Goal: Navigation & Orientation: Find specific page/section

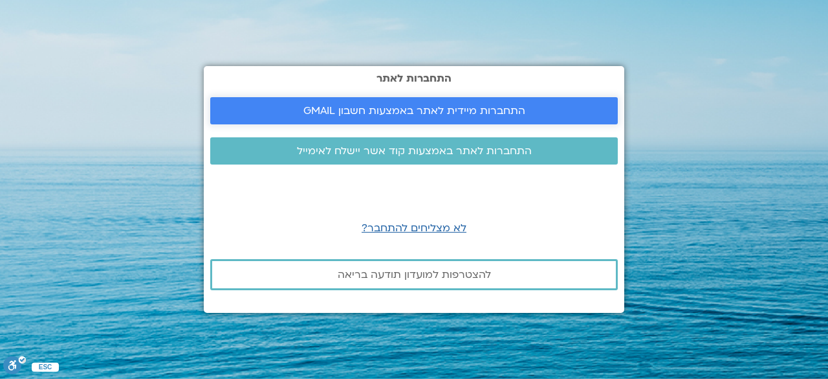
click at [422, 113] on span "התחברות מיידית לאתר באמצעות חשבון GMAIL" at bounding box center [415, 111] width 222 height 12
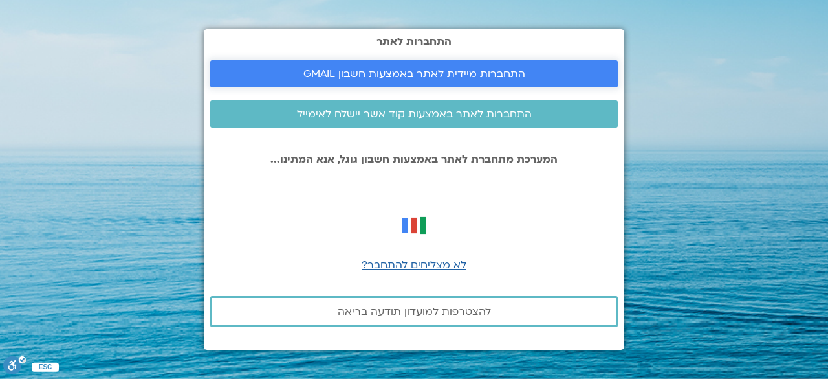
click at [437, 65] on link "התחברות מיידית לאתר באמצעות חשבון GMAIL" at bounding box center [414, 73] width 408 height 27
click at [464, 79] on span "התחברות מיידית לאתר באמצעות חשבון GMAIL" at bounding box center [415, 74] width 222 height 12
click at [535, 76] on span "התחברות מיידית לאתר באמצעות חשבון GMAIL" at bounding box center [414, 74] width 377 height 12
click at [445, 69] on span "התחברות מיידית לאתר באמצעות חשבון GMAIL" at bounding box center [415, 74] width 222 height 12
click at [501, 157] on p "המערכת מתחברת לאתר באמצעות חשבון גוגל, אנא המתינו..." at bounding box center [414, 159] width 408 height 12
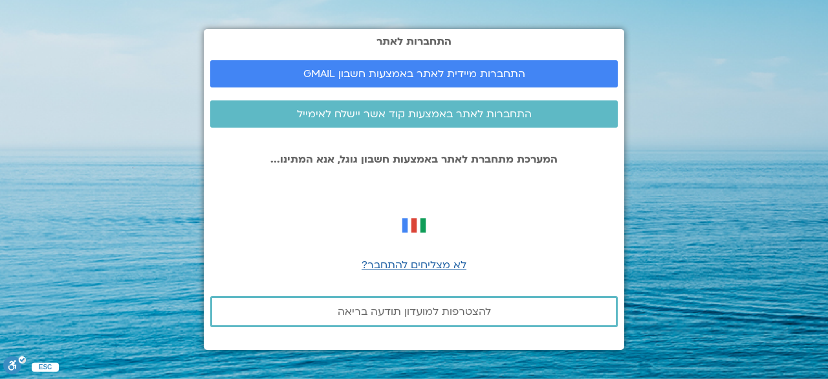
click at [426, 251] on div "התחברות לאתר התחברות מיידית לאתר באמצעות חשבון GMAIL התחברות לאתר באמצעות קוד א…" at bounding box center [414, 189] width 421 height 320
click at [432, 266] on span "לא מצליחים להתחבר?" at bounding box center [414, 265] width 105 height 14
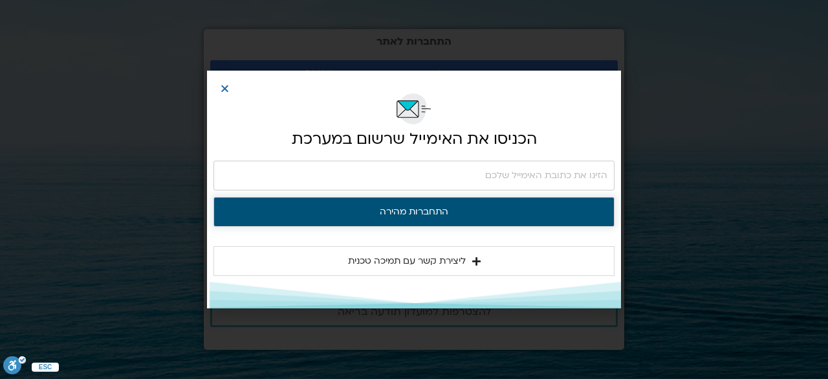
click at [430, 212] on button "התחברות מהירה" at bounding box center [414, 212] width 401 height 30
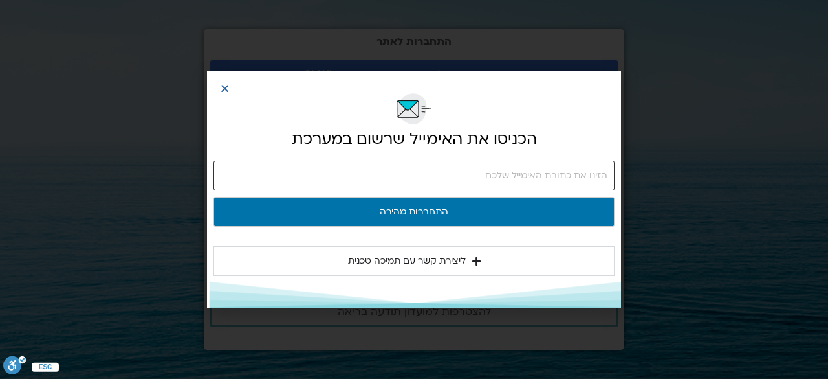
click at [524, 184] on input "email" at bounding box center [414, 176] width 401 height 30
type input "esteresterbo@gmail.com"
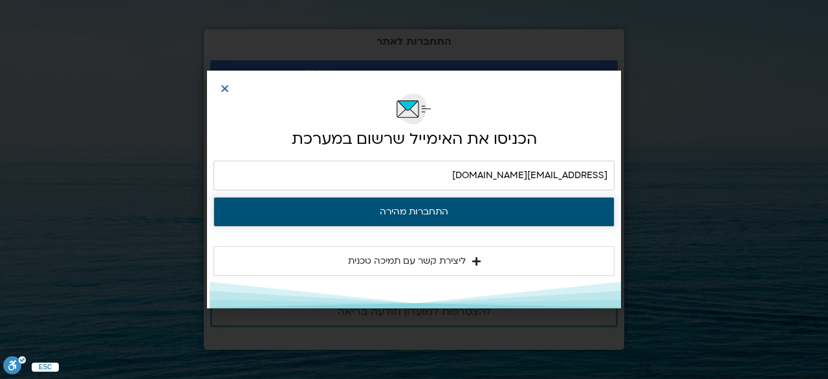
click at [425, 215] on button "התחברות מהירה" at bounding box center [414, 212] width 401 height 30
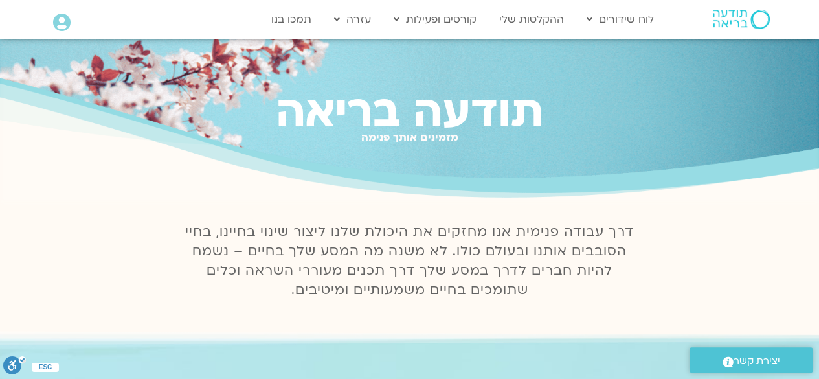
click at [715, 82] on div "תודעה בריאה מזמינים אותך פנימה" at bounding box center [409, 121] width 819 height 164
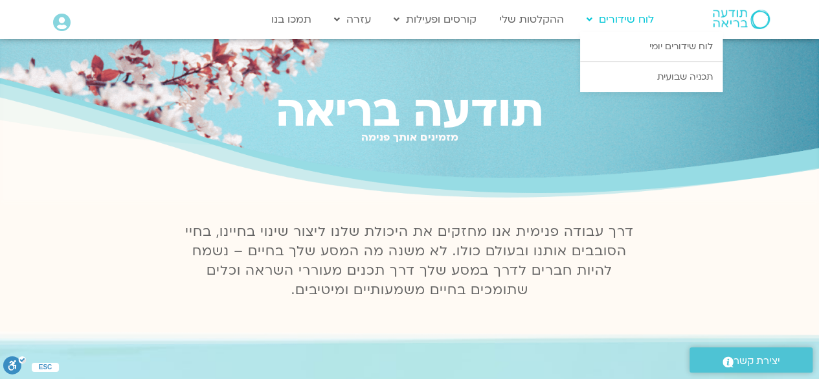
click at [625, 19] on link "לוח שידורים" at bounding box center [620, 19] width 80 height 25
click at [689, 48] on link "לוח שידורים יומי" at bounding box center [651, 47] width 142 height 30
